Goal: Transaction & Acquisition: Purchase product/service

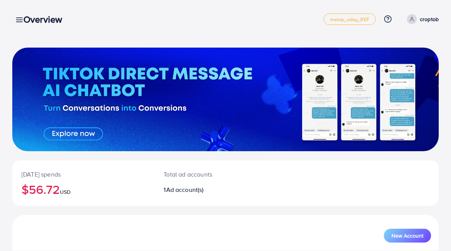
click at [420, 21] on p "croptob" at bounding box center [429, 19] width 19 height 9
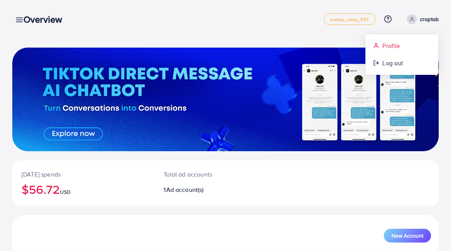
click at [401, 42] on link "Profile" at bounding box center [402, 45] width 73 height 17
select select "******"
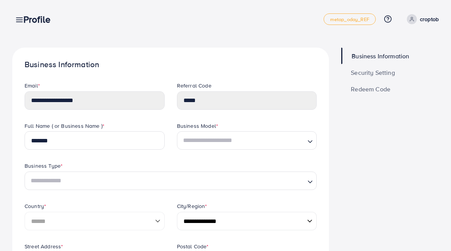
click at [22, 23] on div "Profile" at bounding box center [39, 19] width 45 height 11
click at [18, 16] on div "Profile" at bounding box center [39, 19] width 45 height 11
click at [20, 19] on div "Profile" at bounding box center [39, 19] width 45 height 11
click at [26, 20] on h3 "Profile" at bounding box center [39, 19] width 33 height 11
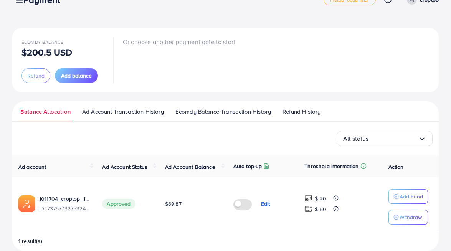
scroll to position [23, 0]
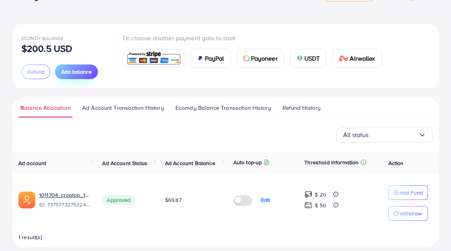
click at [76, 68] on span "Add balance" at bounding box center [76, 72] width 31 height 8
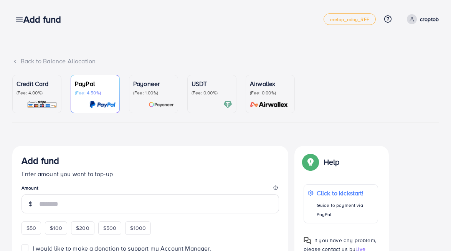
click at [28, 94] on p "(Fee: 4.00%)" at bounding box center [37, 93] width 41 height 6
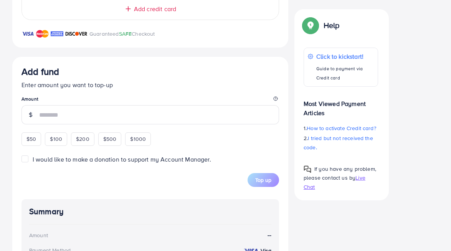
scroll to position [236, 0]
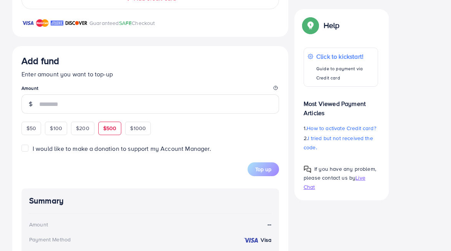
click at [109, 128] on span "$500" at bounding box center [109, 128] width 13 height 8
type input "***"
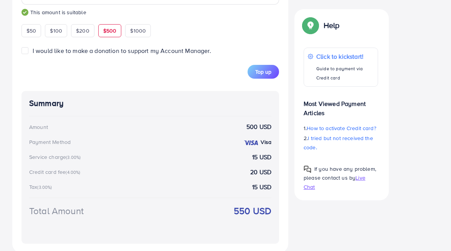
scroll to position [361, 0]
